Goal: Information Seeking & Learning: Learn about a topic

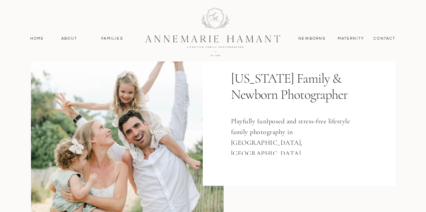
scroll to position [89, 0]
click at [114, 39] on nav "Families" at bounding box center [112, 39] width 30 height 6
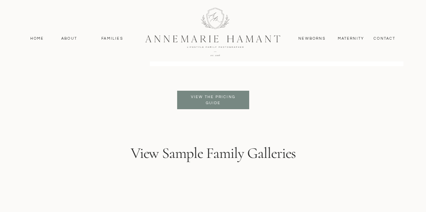
scroll to position [1667, 0]
click at [228, 104] on p "View the pricing guide" at bounding box center [213, 100] width 55 height 12
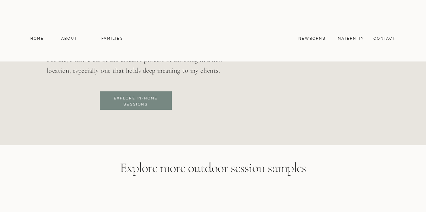
scroll to position [2492, 0]
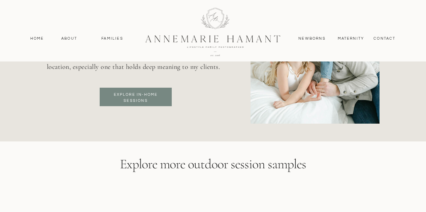
click at [159, 101] on h3 "Explore in-home sessions" at bounding box center [135, 98] width 55 height 12
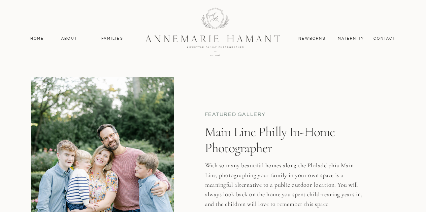
click at [66, 33] on div at bounding box center [213, 31] width 426 height 62
click at [67, 34] on div at bounding box center [213, 31] width 426 height 62
click at [69, 42] on div at bounding box center [213, 31] width 426 height 62
click at [70, 38] on nav "About" at bounding box center [70, 39] width 20 height 6
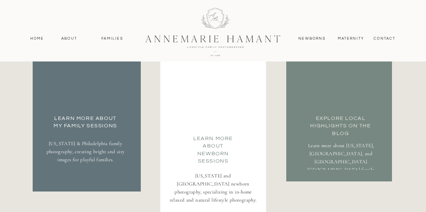
scroll to position [1251, 0]
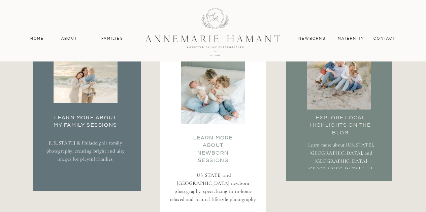
click at [99, 118] on h3 "Learn More about my family Sessions" at bounding box center [85, 120] width 71 height 13
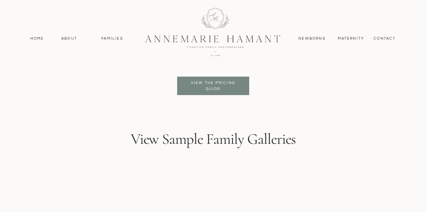
scroll to position [1680, 0]
click at [206, 81] on p "View the pricing guide" at bounding box center [213, 86] width 55 height 12
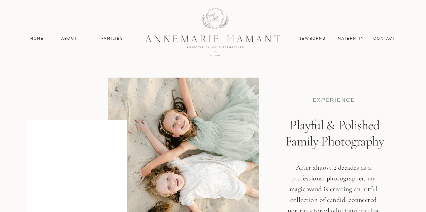
scroll to position [1680, 0]
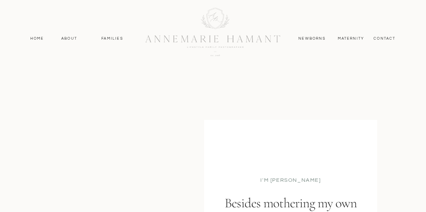
scroll to position [1251, 0]
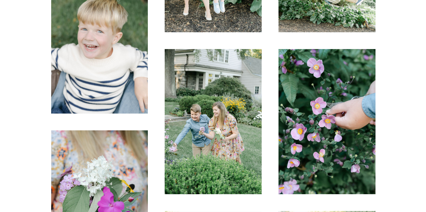
scroll to position [852, 0]
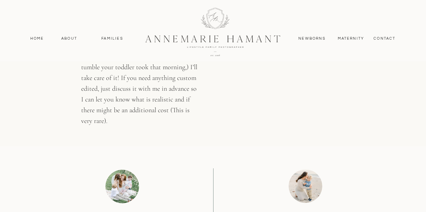
scroll to position [3580, 0]
click at [116, 41] on nav "Families" at bounding box center [112, 39] width 30 height 6
click at [39, 37] on nav "Home" at bounding box center [37, 39] width 20 height 6
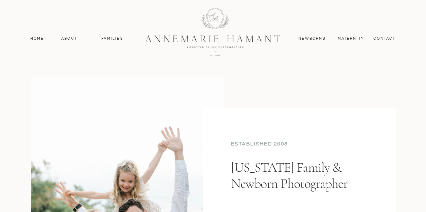
click at [312, 38] on nav "Newborns" at bounding box center [312, 39] width 32 height 6
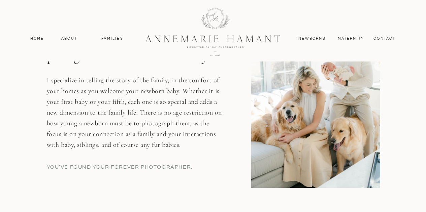
scroll to position [317, 0]
click at [340, 41] on nav "MAternity" at bounding box center [351, 39] width 26 height 6
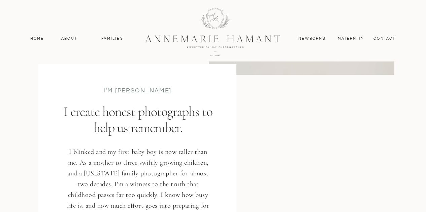
scroll to position [826, 0]
